Goal: Check status: Check status

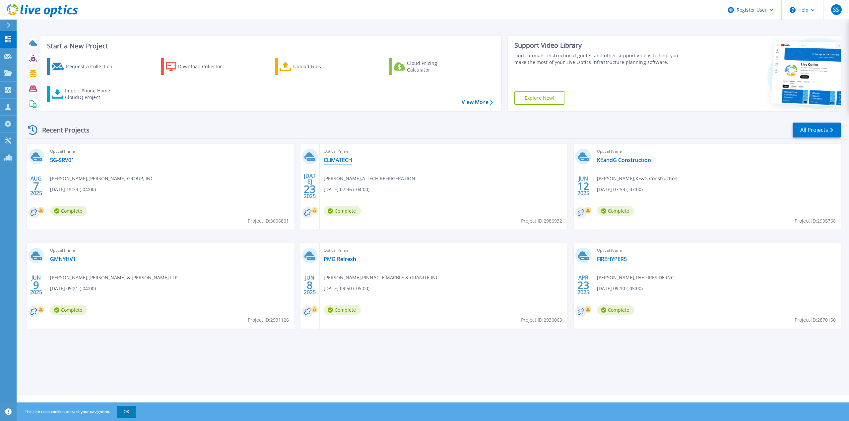
click at [331, 158] on link "CLIMATECH" at bounding box center [338, 160] width 29 height 7
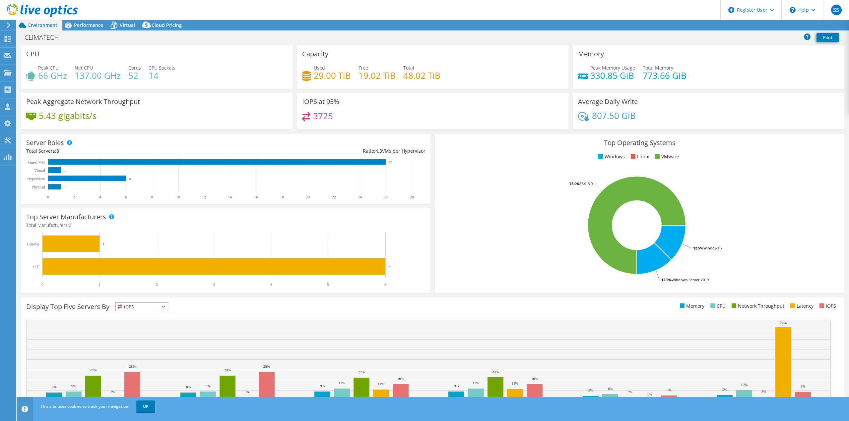
select select "USEast"
select select "USD"
click at [52, 15] on use at bounding box center [42, 10] width 71 height 13
